Goal: Navigation & Orientation: Find specific page/section

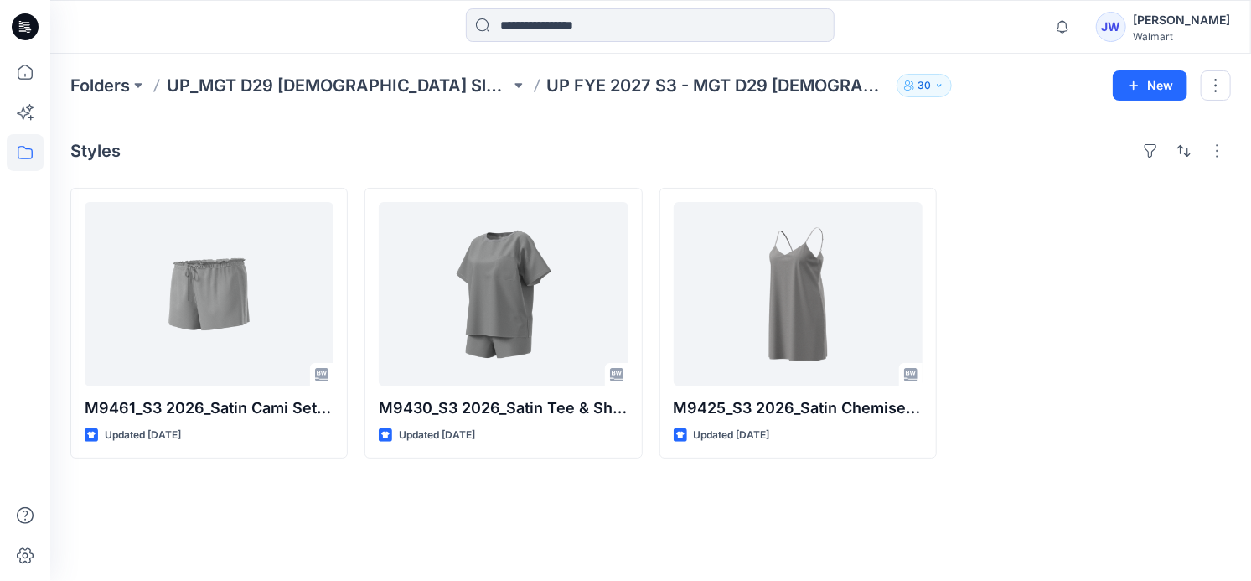
drag, startPoint x: 588, startPoint y: 526, endPoint x: 493, endPoint y: 489, distance: 102.7
click at [586, 526] on div "Styles M9461_S3 2026_Satin Cami Set Opt 3_Midpoint Updated [DATE] M9430_S3 2026…" at bounding box center [650, 348] width 1201 height 463
click at [225, 502] on div "Styles M9461_S3 2026_Satin Cami Set Opt 3_Midpoint Updated [DATE] M9430_S3 2026…" at bounding box center [650, 348] width 1201 height 463
click at [333, 79] on p "UP_MGT D29 [DEMOGRAPHIC_DATA] Sleep" at bounding box center [339, 85] width 344 height 23
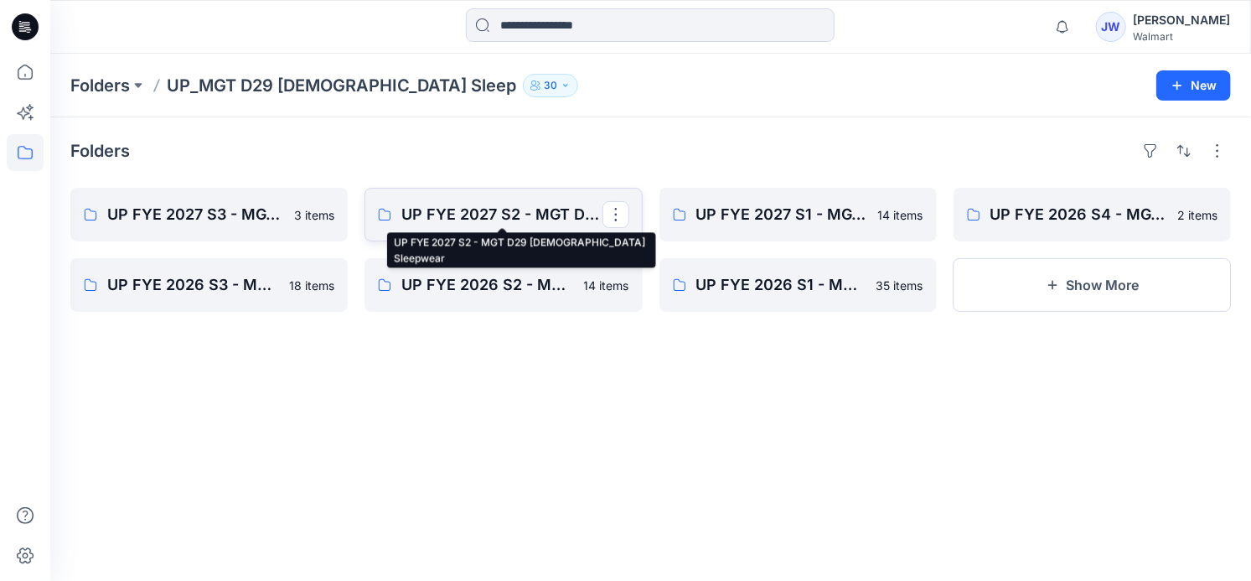
click at [463, 210] on p "UP FYE 2027 S2 - MGT D29 [DEMOGRAPHIC_DATA] Sleepwear" at bounding box center [501, 214] width 200 height 23
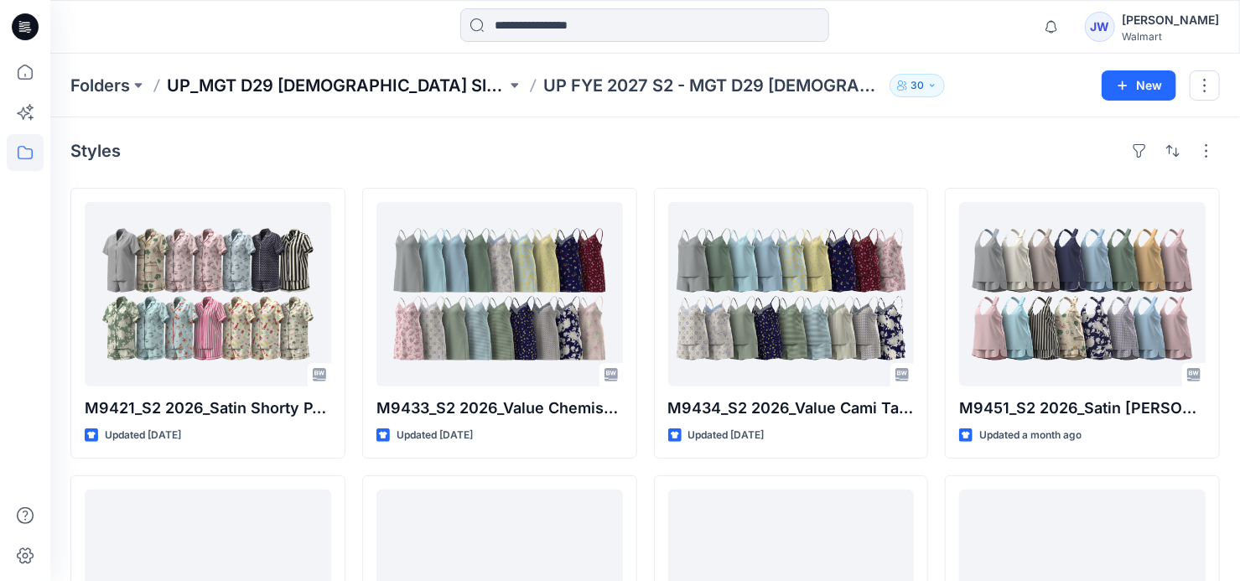
click at [350, 84] on p "UP_MGT D29 [DEMOGRAPHIC_DATA] Sleep" at bounding box center [336, 85] width 339 height 23
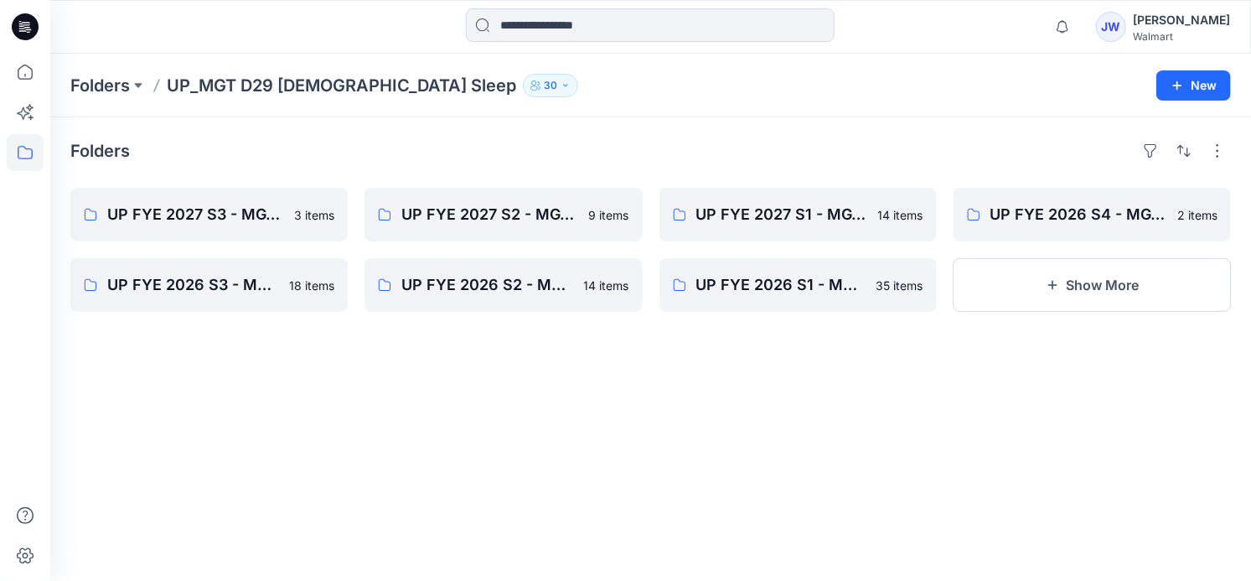
click at [340, 392] on div "Folders UP FYE 2027 S3 - MGT D29 [DEMOGRAPHIC_DATA] Sleepwear 3 items UP FYE 20…" at bounding box center [650, 348] width 1201 height 463
click at [422, 465] on div "Folders UP FYE 2027 S3 - MGT D29 [DEMOGRAPHIC_DATA] Sleepwear 3 items UP FYE 20…" at bounding box center [650, 348] width 1201 height 463
